Goal: Task Accomplishment & Management: Use online tool/utility

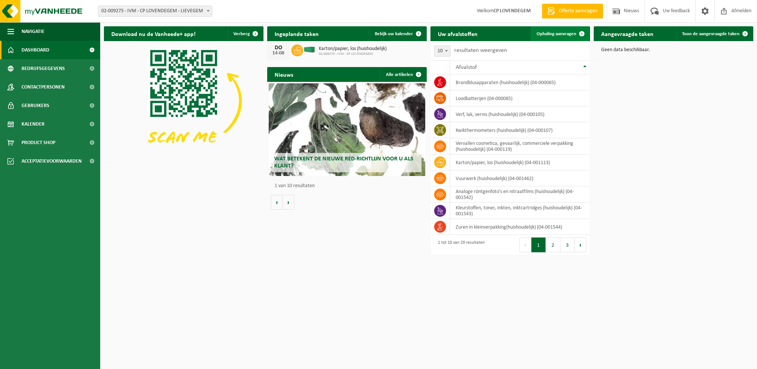
click at [547, 32] on span "Ophaling aanvragen" at bounding box center [556, 34] width 40 height 5
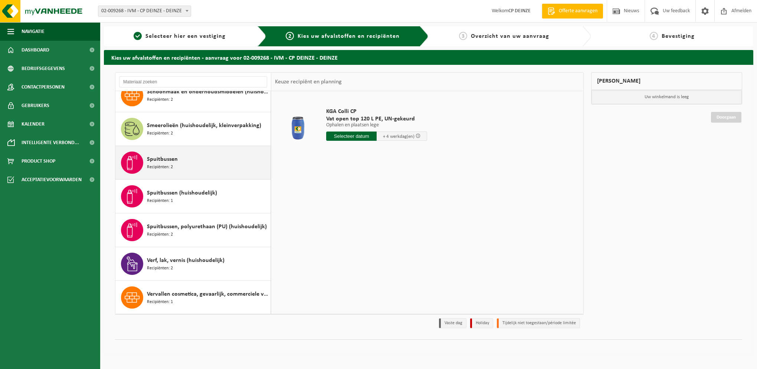
click at [186, 172] on div "Spuitbussen Recipiënten: 2" at bounding box center [192, 162] width 155 height 33
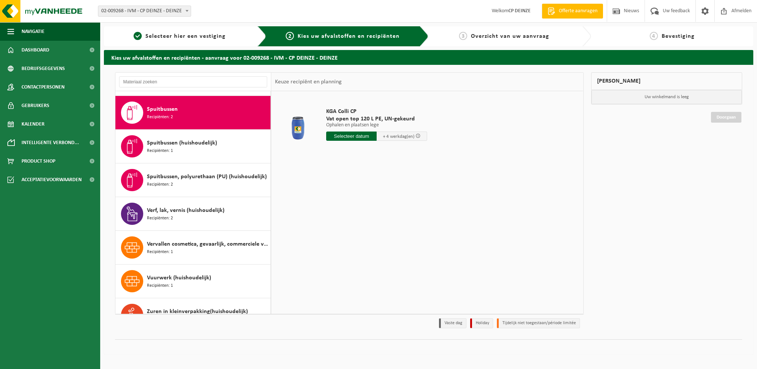
scroll to position [943, 0]
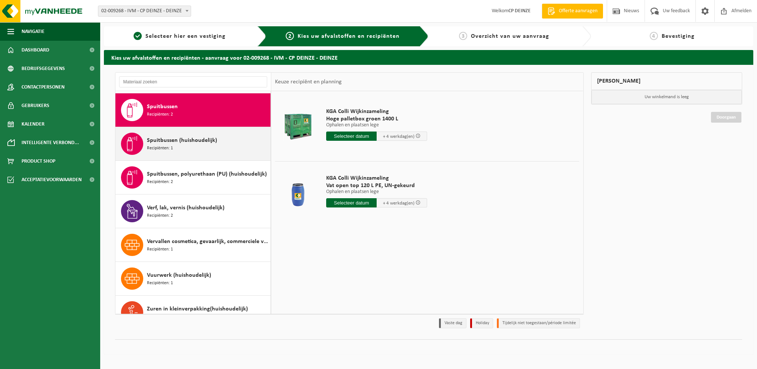
click at [188, 146] on div "Spuitbussen (huishoudelijk) Recipiënten: 1" at bounding box center [208, 144] width 122 height 22
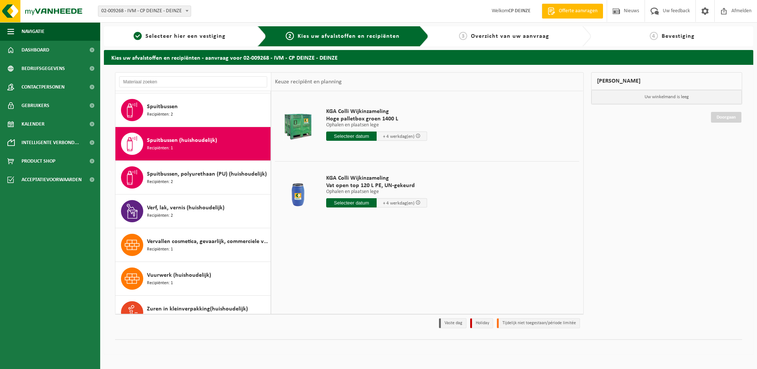
scroll to position [955, 0]
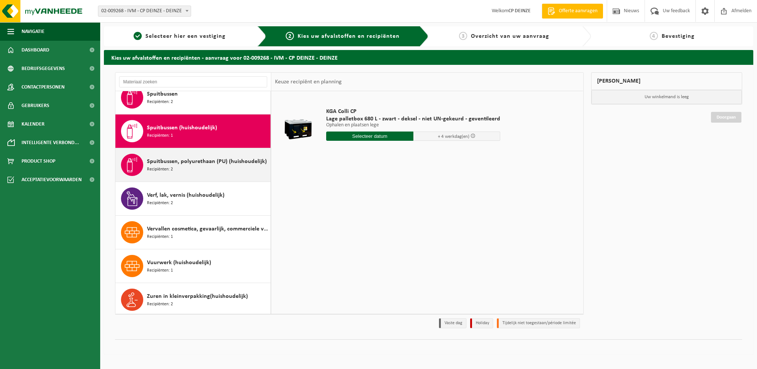
click at [192, 161] on span "Spuitbussen, polyurethaan (PU) (huishoudelijk)" at bounding box center [207, 161] width 120 height 9
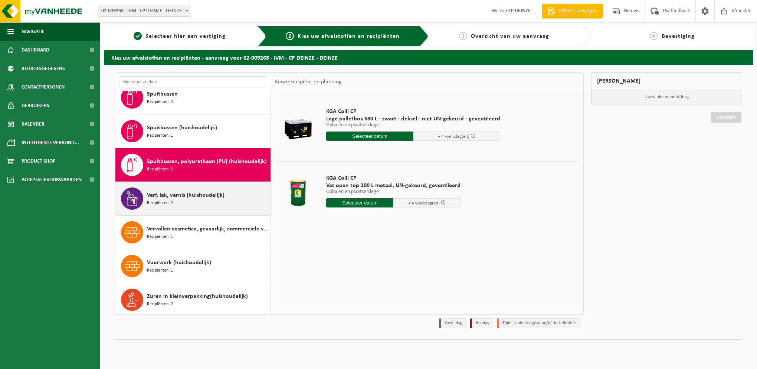
click at [196, 191] on span "Verf, lak, vernis (huishoudelijk)" at bounding box center [186, 195] width 78 height 9
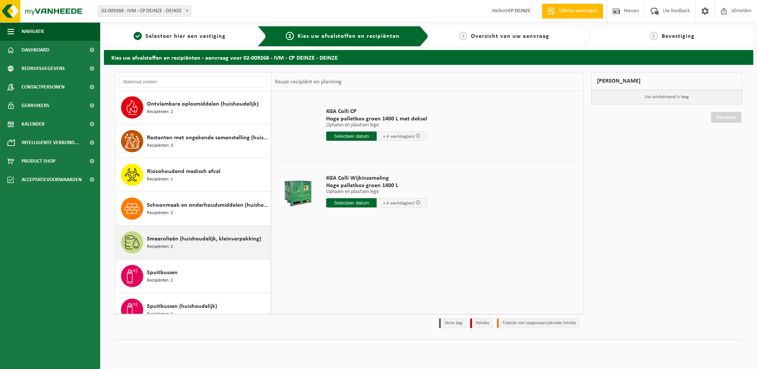
scroll to position [770, 0]
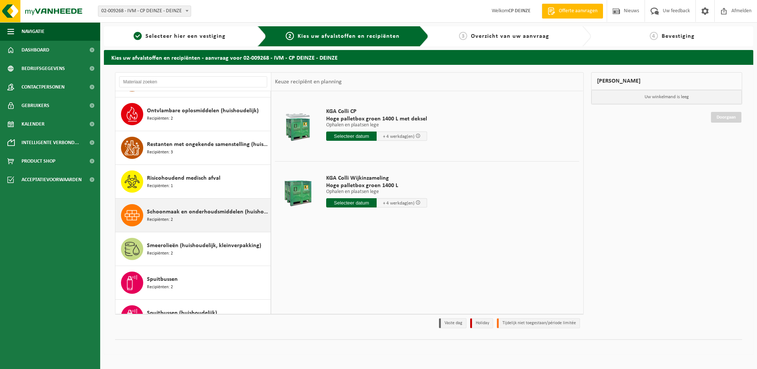
click at [187, 221] on div "Schoonmaak en onderhoudsmiddelen (huishoudelijk) Recipiënten: 2" at bounding box center [208, 215] width 122 height 22
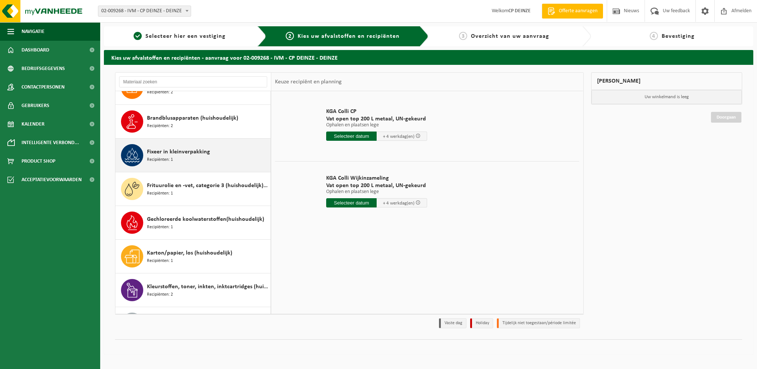
scroll to position [297, 0]
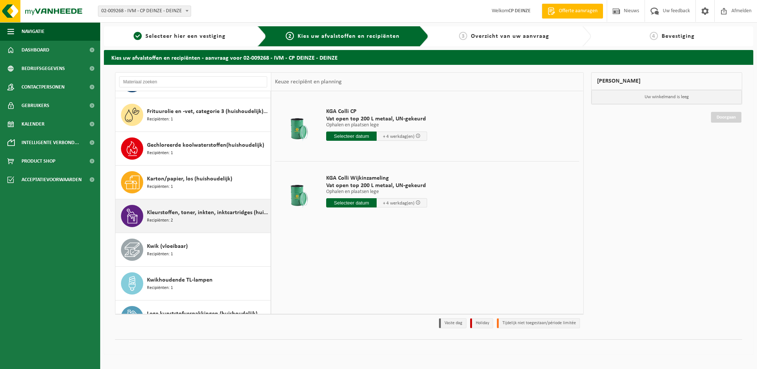
click at [197, 208] on span "Kleurstoffen, toner, inkten, inktcartridges (huishoudelijk)" at bounding box center [208, 212] width 122 height 9
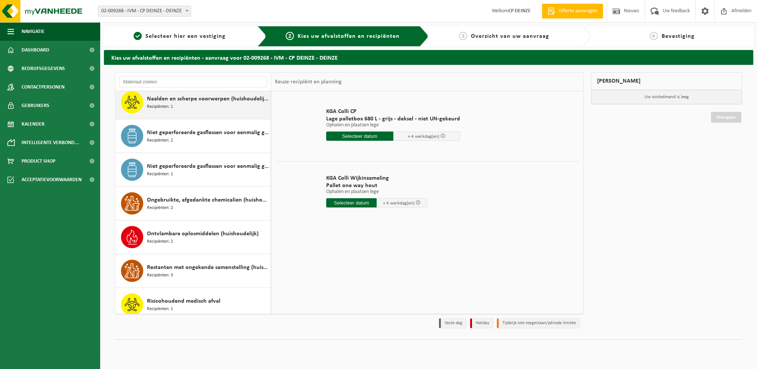
scroll to position [663, 0]
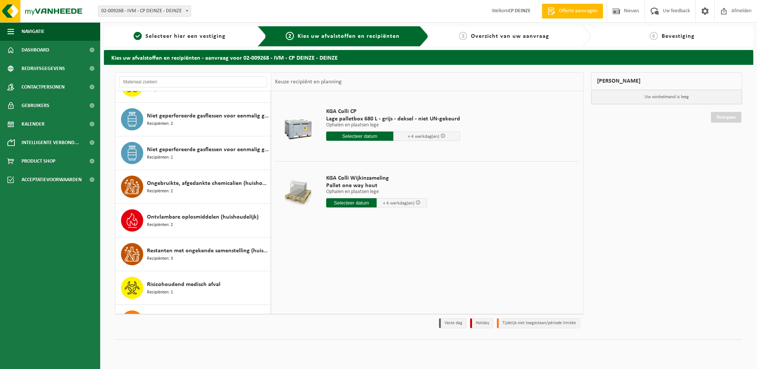
click at [331, 205] on input "text" at bounding box center [351, 202] width 50 height 9
click at [319, 220] on td at bounding box center [298, 192] width 46 height 63
click at [416, 203] on span at bounding box center [417, 202] width 5 height 5
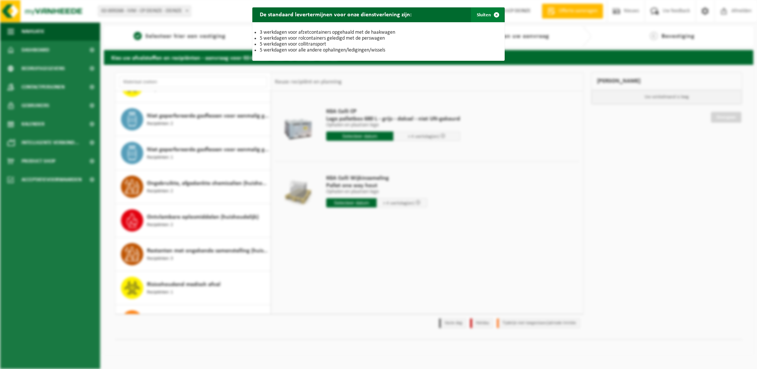
click at [491, 16] on span "button" at bounding box center [496, 14] width 15 height 15
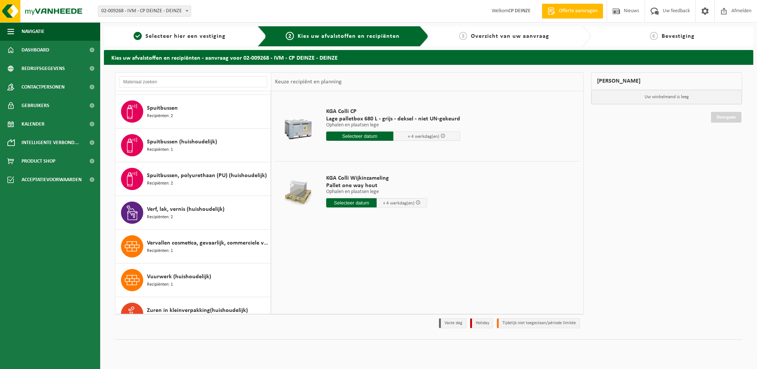
scroll to position [955, 0]
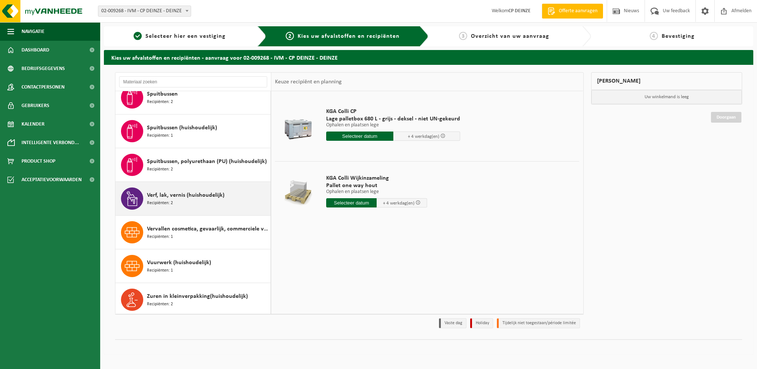
click at [157, 200] on span "Recipiënten: 2" at bounding box center [160, 203] width 26 height 7
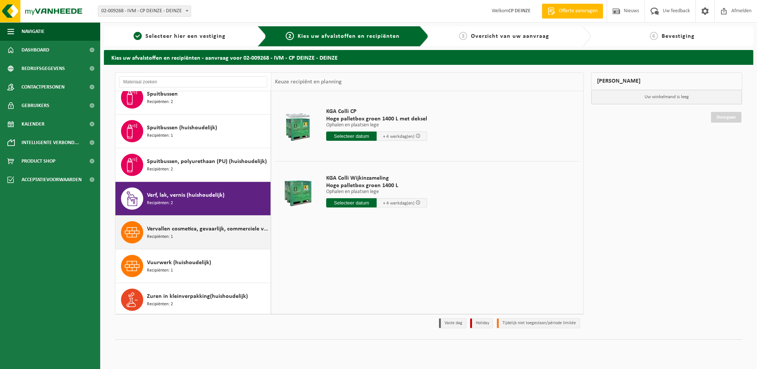
click at [162, 234] on span "Recipiënten: 1" at bounding box center [160, 237] width 26 height 7
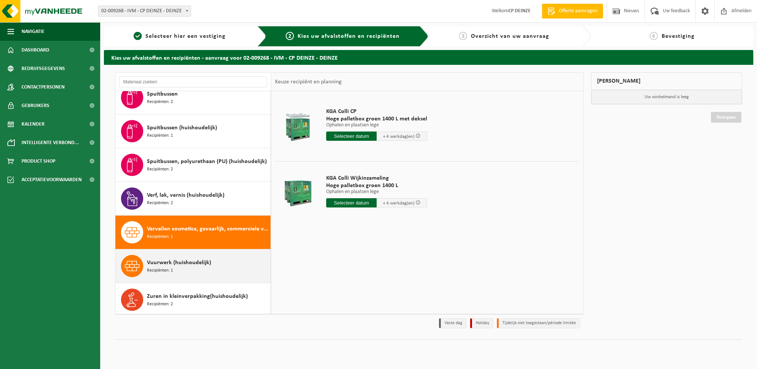
click at [168, 267] on span "Recipiënten: 1" at bounding box center [160, 270] width 26 height 7
